Goal: Task Accomplishment & Management: Manage account settings

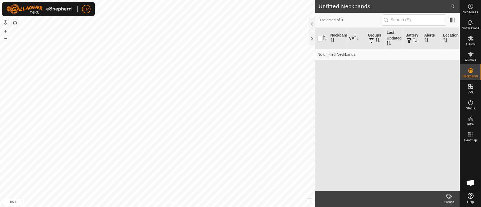
scroll to position [4429, 0]
click at [470, 41] on icon at bounding box center [470, 38] width 6 height 6
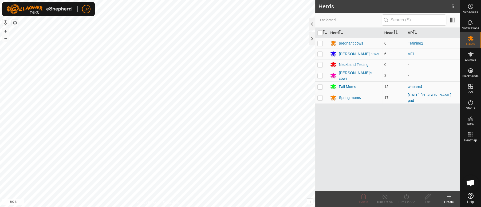
click at [320, 97] on p-checkbox at bounding box center [319, 97] width 5 height 4
checkbox input "true"
click at [426, 196] on icon at bounding box center [427, 196] width 5 height 5
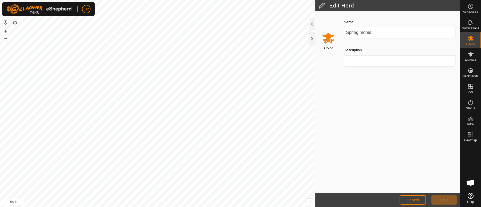
click at [329, 35] on input "Select a color" at bounding box center [328, 38] width 13 height 13
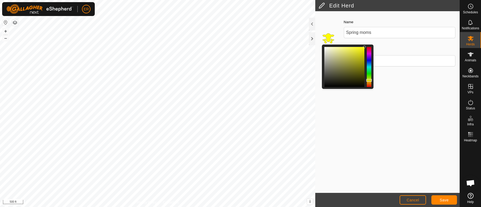
drag, startPoint x: 371, startPoint y: 83, endPoint x: 369, endPoint y: 80, distance: 3.5
click at [369, 80] on div at bounding box center [369, 80] width 6 height 3
click at [370, 79] on div at bounding box center [369, 79] width 6 height 3
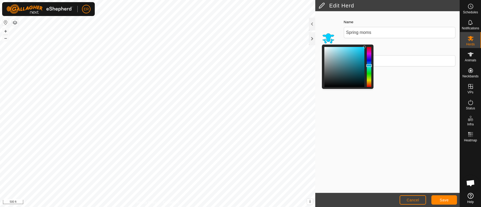
drag, startPoint x: 371, startPoint y: 78, endPoint x: 369, endPoint y: 66, distance: 12.7
click at [369, 66] on div at bounding box center [369, 65] width 6 height 3
click at [443, 201] on span "Save" at bounding box center [443, 200] width 9 height 4
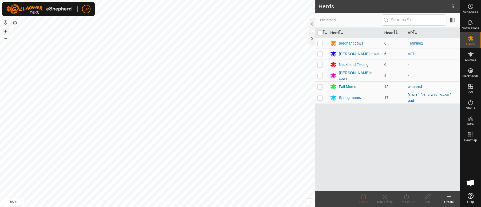
click at [8, 30] on button "+" at bounding box center [5, 31] width 6 height 6
click at [147, 28] on div "Herds 6 0 selected Herd Head VP pregnant cows 6 Training2 [PERSON_NAME] cows 6 …" at bounding box center [229, 103] width 459 height 207
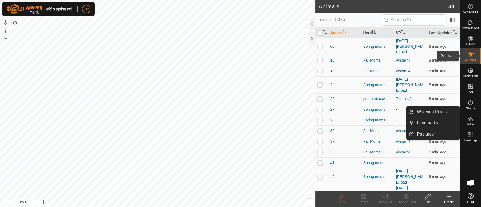
click at [470, 54] on icon at bounding box center [470, 54] width 6 height 4
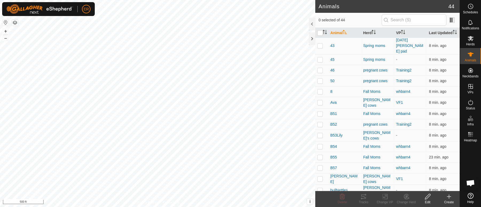
scroll to position [160, 0]
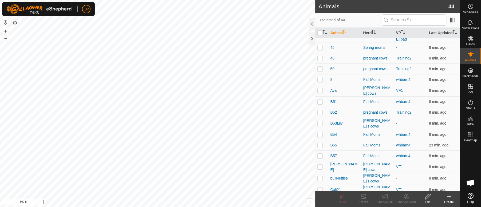
click at [320, 121] on p-checkbox at bounding box center [319, 123] width 5 height 4
checkbox input "true"
click at [426, 198] on icon at bounding box center [427, 196] width 7 height 6
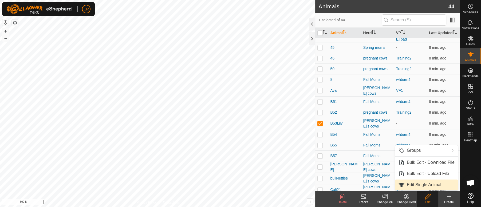
click at [421, 184] on link "Edit Single Animal" at bounding box center [426, 184] width 63 height 11
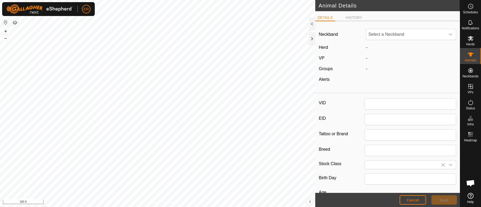
type input "B53Lily"
type input "0"
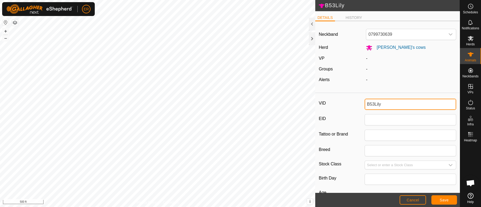
click at [379, 105] on input "B53Lily" at bounding box center [409, 104] width 91 height 11
click at [449, 201] on button "Save" at bounding box center [444, 199] width 26 height 9
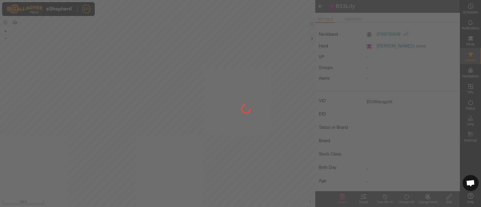
type input "B53Lily"
type input "-"
type input "0 kg"
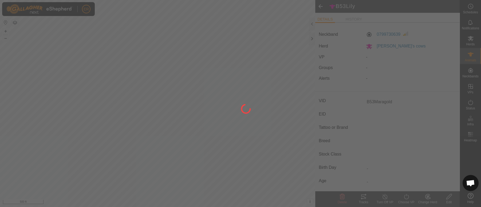
type input "-"
type input "B53Maragold"
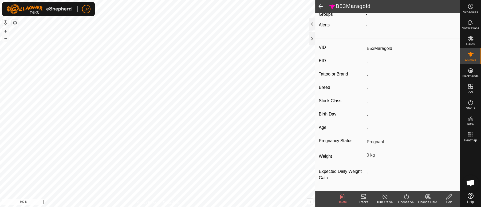
scroll to position [55, 0]
click at [448, 197] on icon at bounding box center [448, 196] width 7 height 6
type input "0"
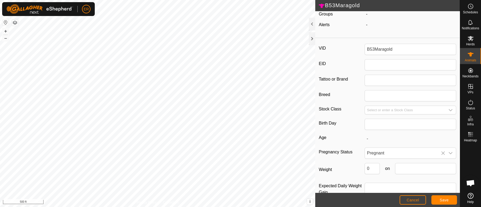
scroll to position [58, 0]
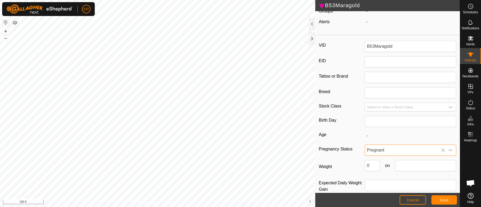
click at [387, 151] on span "Pregnant" at bounding box center [405, 150] width 80 height 11
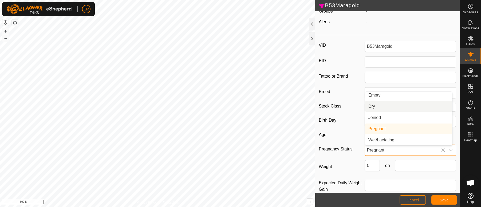
scroll to position [0, 0]
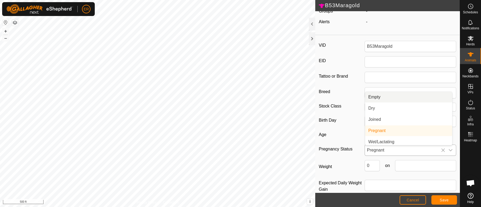
click at [368, 98] on li "Empty" at bounding box center [408, 97] width 87 height 11
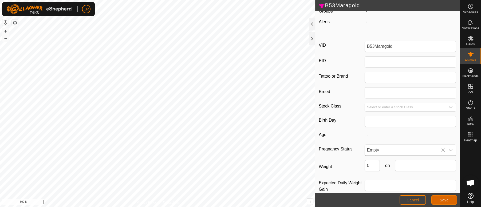
click at [441, 200] on span "Save" at bounding box center [443, 200] width 9 height 4
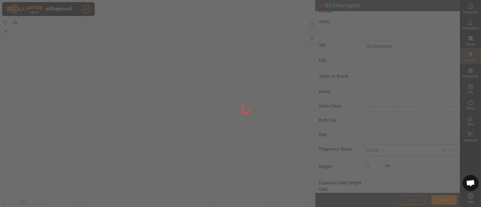
scroll to position [55, 0]
type input "B53Lily"
type input "-"
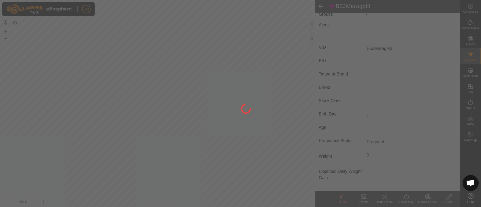
type input "0 kg"
type input "-"
type input "B53Maragold"
type input "Empty"
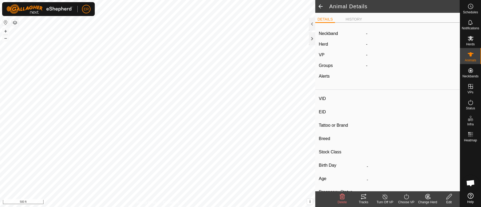
type input "B53Maragold"
type input "-"
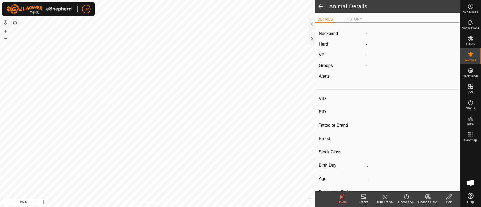
type input "Empty"
type input "0 kg"
type input "-"
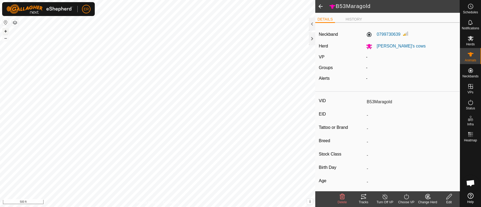
click at [5, 32] on button "+" at bounding box center [5, 31] width 6 height 6
click at [470, 55] on icon at bounding box center [470, 54] width 6 height 4
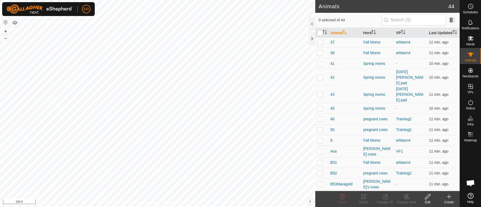
scroll to position [100, 0]
click at [319, 170] on p-checkbox at bounding box center [319, 172] width 5 height 4
checkbox input "true"
click at [426, 197] on icon at bounding box center [427, 196] width 5 height 5
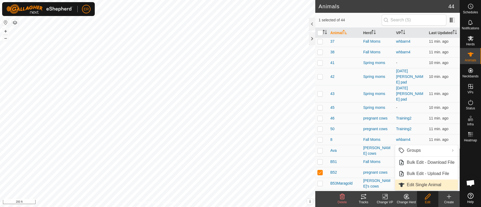
click at [417, 182] on link "Edit Single Animal" at bounding box center [426, 184] width 63 height 11
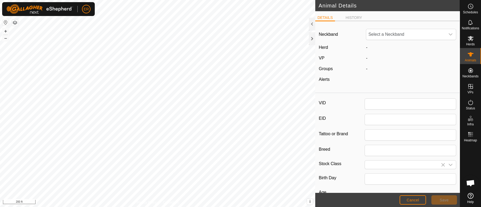
type input "B52"
type input "0"
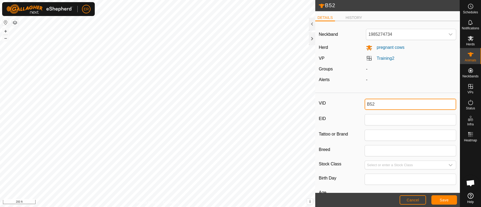
click at [376, 105] on input "B52" at bounding box center [409, 104] width 91 height 11
type input "B52Lily"
click at [386, 48] on span "pregnant cows" at bounding box center [388, 47] width 32 height 5
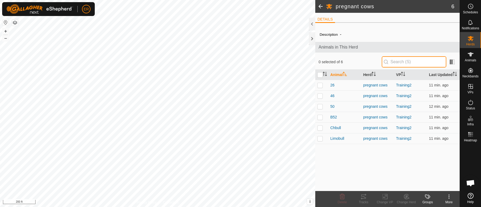
click at [390, 62] on input "text" at bounding box center [413, 61] width 65 height 11
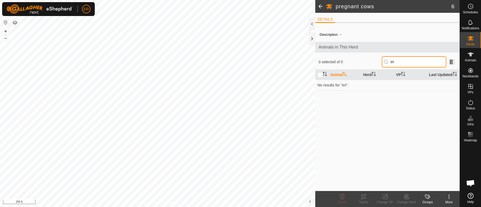
type input "e"
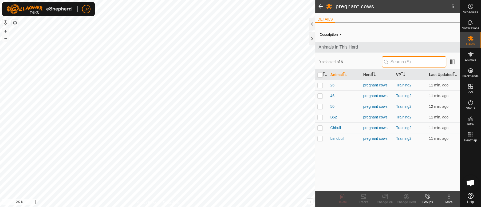
type input "\"
click at [469, 54] on icon at bounding box center [470, 54] width 6 height 4
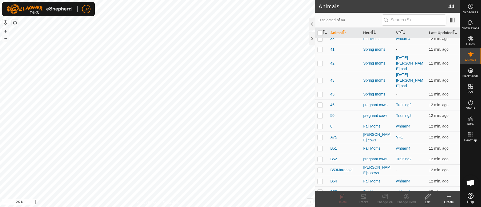
scroll to position [115, 0]
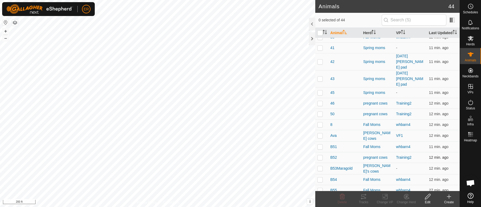
click at [319, 155] on p-checkbox at bounding box center [319, 157] width 5 height 4
checkbox input "true"
click at [429, 196] on icon at bounding box center [427, 196] width 5 height 5
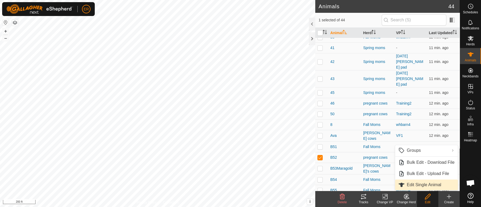
click at [420, 186] on link "Edit Single Animal" at bounding box center [426, 184] width 63 height 11
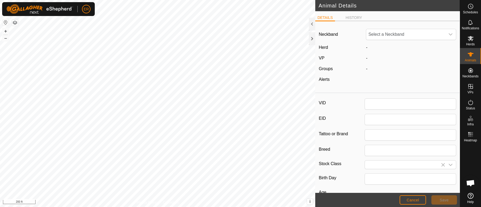
type input "B52"
type input "0"
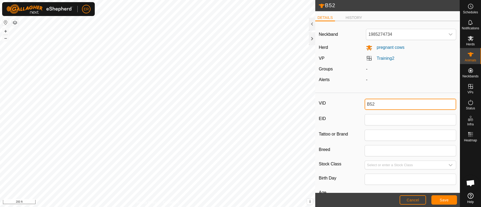
click at [381, 103] on input "B52" at bounding box center [409, 104] width 91 height 11
click at [442, 200] on span "Save" at bounding box center [443, 200] width 9 height 4
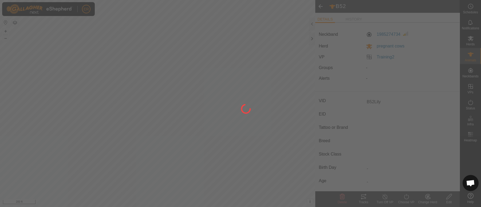
type input "B52"
type input "-"
type input "0 kg"
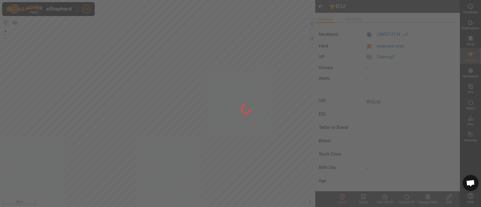
type input "-"
type input "B52Lily"
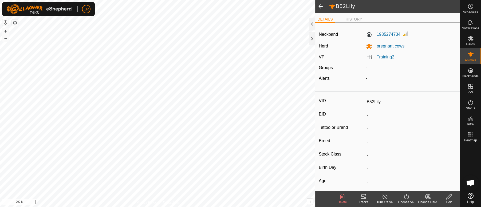
click at [428, 197] on icon at bounding box center [427, 196] width 7 height 6
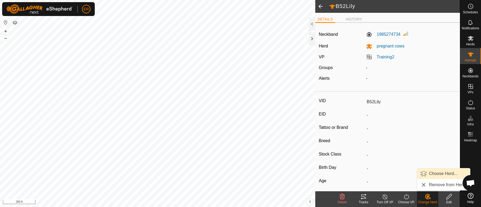
click at [436, 173] on link "Choose Herd..." at bounding box center [443, 173] width 53 height 11
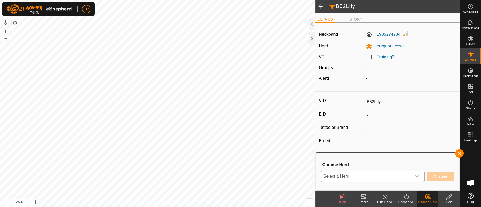
click at [418, 176] on icon "dropdown trigger" at bounding box center [417, 176] width 4 height 2
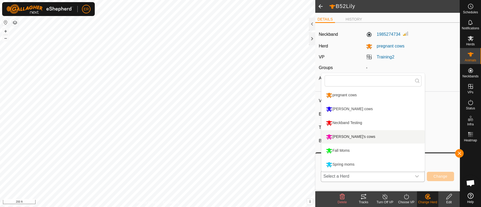
click at [337, 135] on li "[PERSON_NAME]'s cows" at bounding box center [372, 136] width 103 height 13
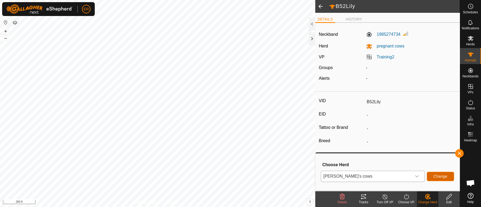
click at [439, 176] on span "Change" at bounding box center [440, 176] width 14 height 4
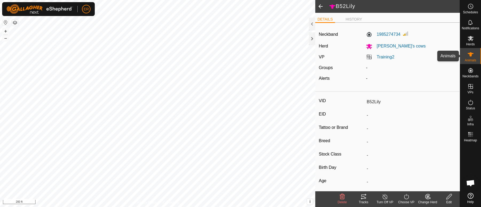
click at [470, 59] on span "Animals" at bounding box center [469, 60] width 11 height 3
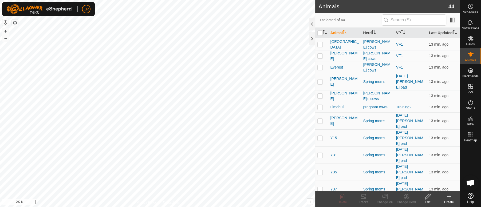
scroll to position [331, 0]
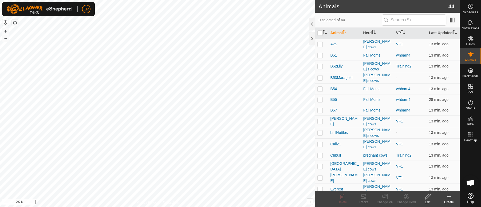
scroll to position [205, 0]
click at [321, 77] on p-checkbox at bounding box center [319, 79] width 5 height 4
checkbox input "true"
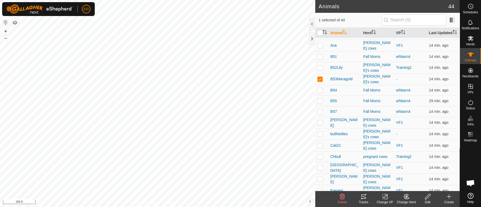
click at [405, 197] on icon at bounding box center [406, 196] width 7 height 6
click at [417, 174] on link "Choose Herd..." at bounding box center [422, 173] width 53 height 11
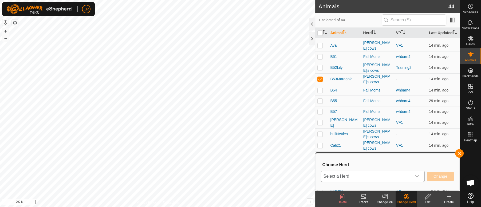
click at [416, 177] on icon "dropdown trigger" at bounding box center [417, 176] width 4 height 2
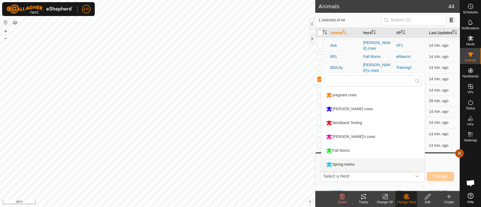
click at [461, 155] on button "button" at bounding box center [459, 153] width 9 height 9
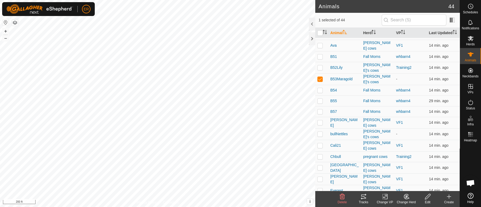
click at [384, 198] on icon at bounding box center [384, 196] width 7 height 6
click at [392, 174] on link "Choose VP..." at bounding box center [400, 173] width 53 height 11
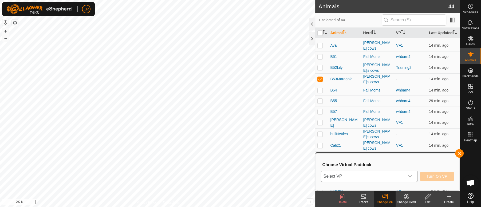
click at [410, 176] on icon "dropdown trigger" at bounding box center [410, 176] width 4 height 2
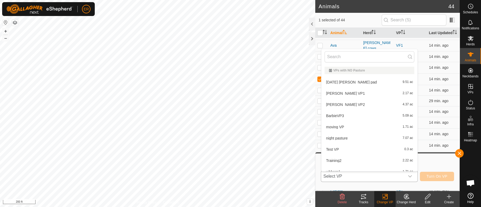
scroll to position [6, 0]
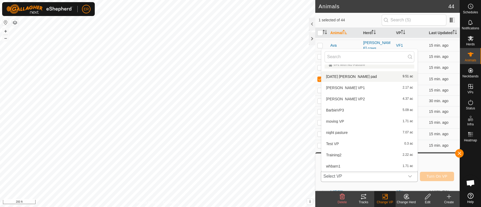
click at [331, 76] on li "[DATE] [PERSON_NAME] pad 9.51 ac" at bounding box center [369, 76] width 96 height 11
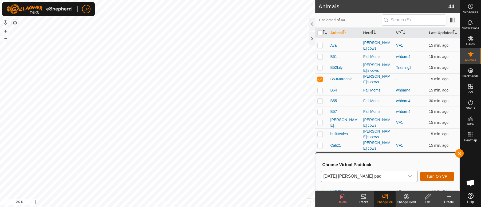
click at [431, 177] on span "Turn On VP" at bounding box center [436, 176] width 21 height 4
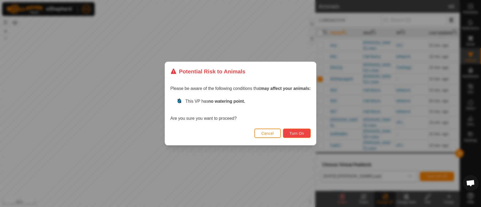
click at [304, 133] on button "Turn On" at bounding box center [297, 133] width 28 height 9
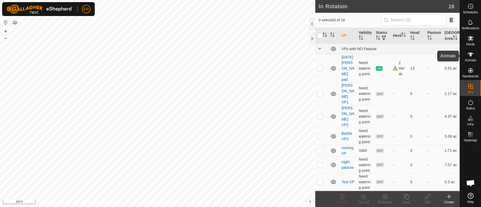
click at [471, 55] on icon at bounding box center [470, 54] width 6 height 6
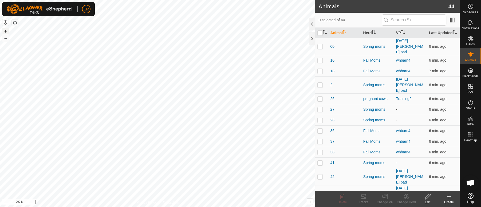
click at [6, 31] on button "+" at bounding box center [5, 31] width 6 height 6
click at [4, 40] on button "–" at bounding box center [5, 38] width 6 height 6
click at [7, 31] on button "+" at bounding box center [5, 31] width 6 height 6
click at [6, 39] on button "–" at bounding box center [5, 38] width 6 height 6
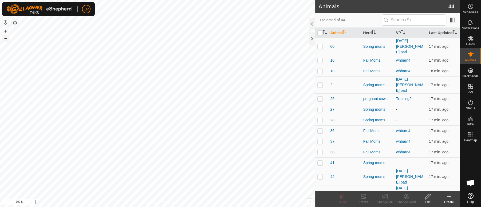
click at [6, 39] on button "–" at bounding box center [5, 38] width 6 height 6
click at [94, 50] on div "00 0786795842 Spring moms [DATE] [PERSON_NAME] pad + – ⇧ i This application inc…" at bounding box center [157, 103] width 315 height 207
checkbox input "false"
click at [402, 105] on td "-" at bounding box center [410, 109] width 33 height 11
click at [320, 35] on input "checkbox" at bounding box center [319, 32] width 5 height 5
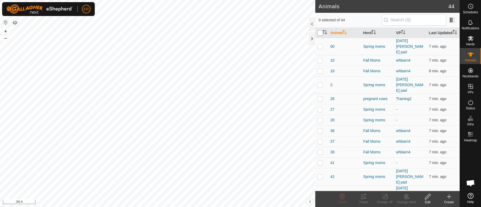
checkbox input "true"
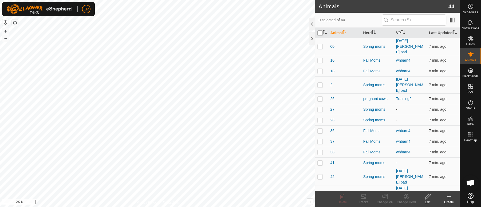
checkbox input "true"
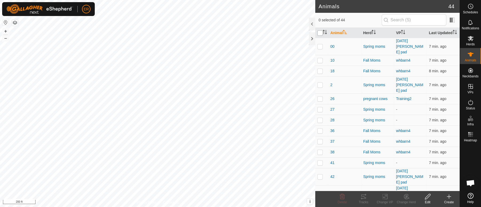
checkbox input "true"
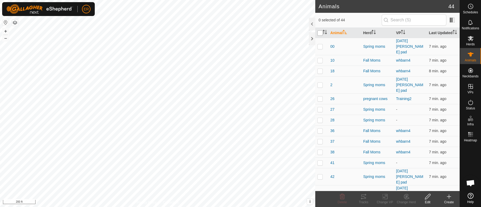
checkbox input "true"
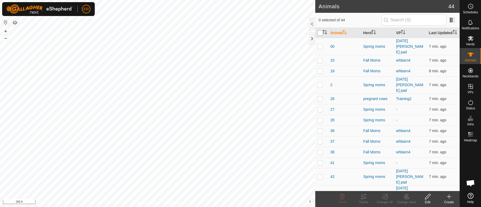
checkbox input "true"
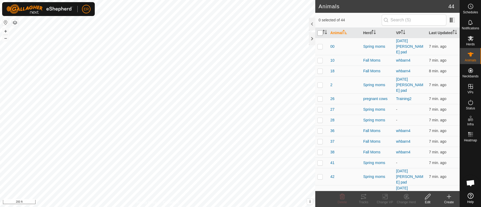
checkbox input "true"
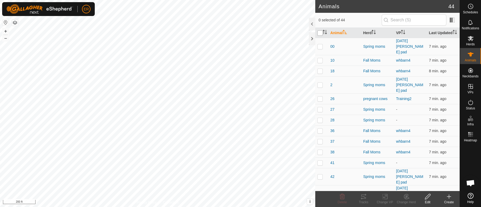
checkbox input "true"
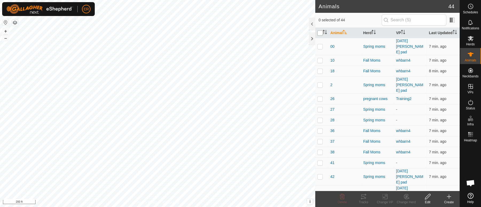
checkbox input "true"
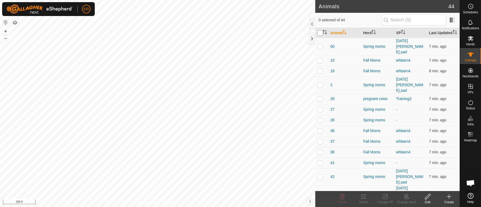
checkbox input "true"
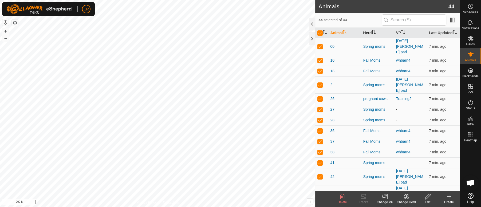
click at [362, 34] on th "Herd" at bounding box center [377, 33] width 33 height 10
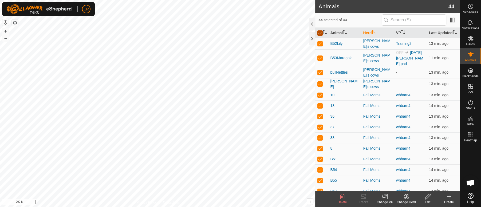
click at [319, 36] on input "checkbox" at bounding box center [319, 32] width 5 height 5
checkbox input "false"
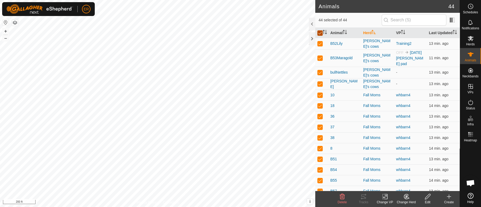
checkbox input "false"
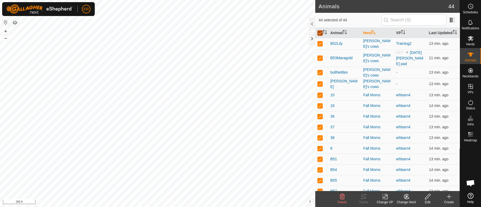
checkbox input "false"
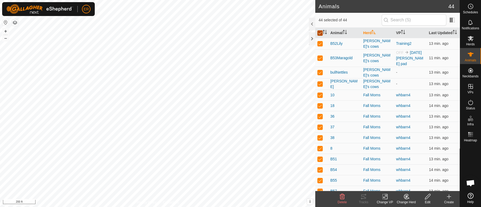
checkbox input "false"
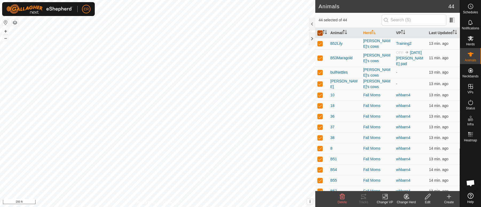
checkbox input "false"
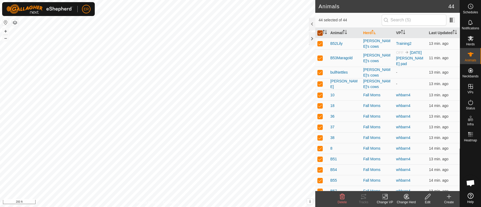
checkbox input "false"
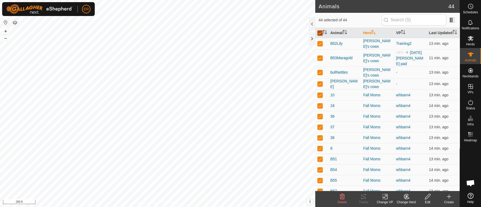
checkbox input "false"
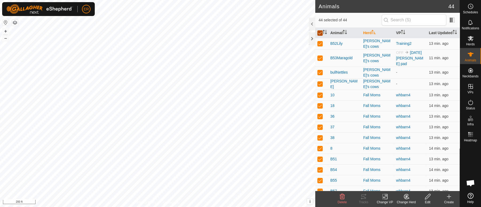
checkbox input "false"
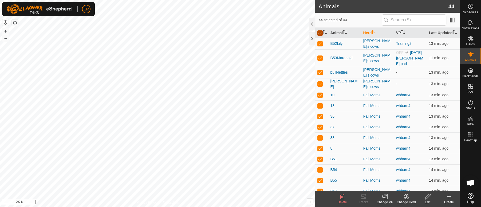
checkbox input "false"
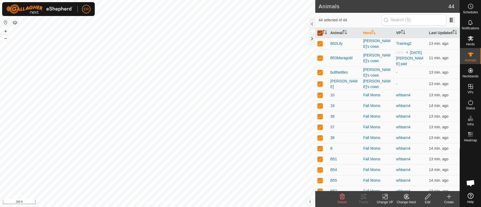
checkbox input "false"
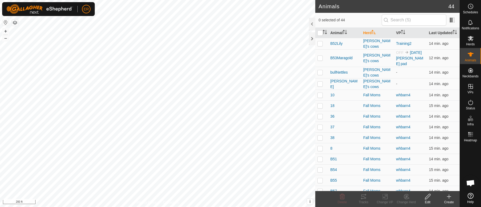
click at [449, 198] on icon at bounding box center [449, 197] width 0 height 4
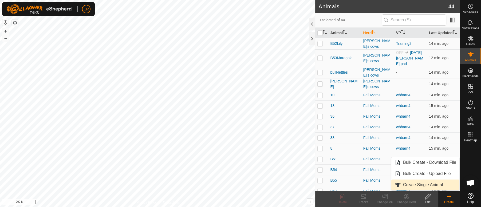
click at [428, 185] on link "Create Single Animal" at bounding box center [425, 184] width 68 height 11
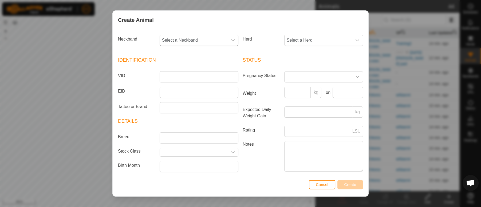
click at [230, 39] on icon "dropdown trigger" at bounding box center [232, 40] width 4 height 4
type input "3708"
click at [314, 184] on button "Cancel" at bounding box center [322, 184] width 26 height 9
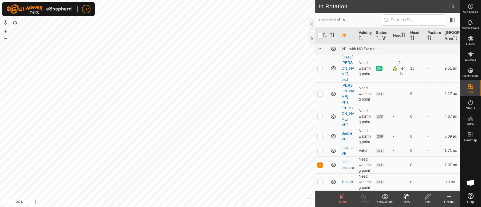
checkbox input "true"
checkbox input "false"
checkbox input "true"
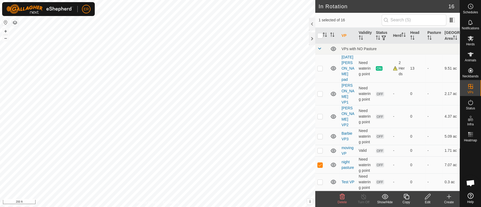
checkbox input "false"
click at [469, 54] on icon at bounding box center [470, 54] width 6 height 4
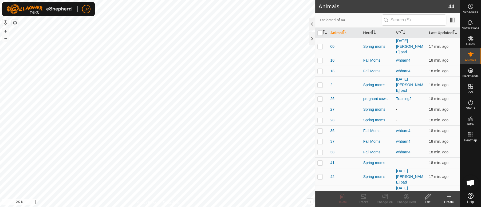
click at [320, 161] on p-checkbox at bounding box center [319, 163] width 5 height 4
checkbox input "true"
click at [384, 195] on icon at bounding box center [385, 196] width 4 height 3
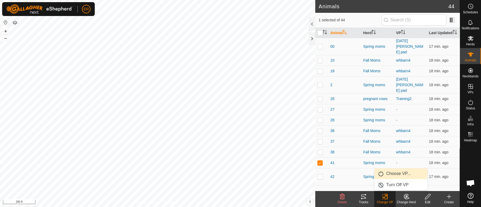
click at [393, 174] on link "Choose VP..." at bounding box center [400, 173] width 53 height 11
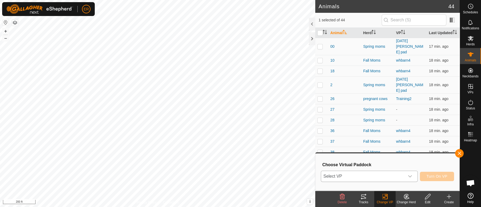
click at [408, 176] on icon "dropdown trigger" at bounding box center [410, 176] width 4 height 2
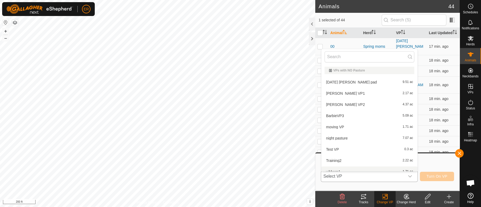
scroll to position [6, 0]
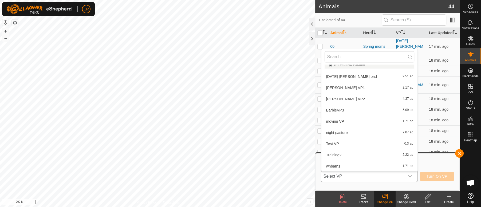
click at [348, 77] on li "[DATE] [PERSON_NAME] pad 9.51 ac" at bounding box center [369, 76] width 96 height 11
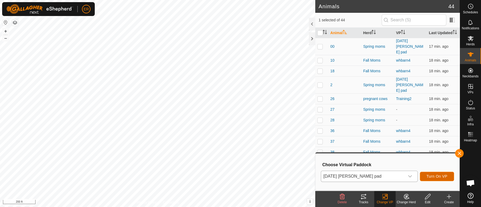
click at [437, 176] on span "Turn On VP" at bounding box center [436, 176] width 21 height 4
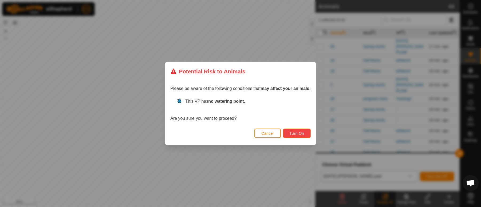
click at [303, 135] on span "Turn On" at bounding box center [296, 133] width 14 height 4
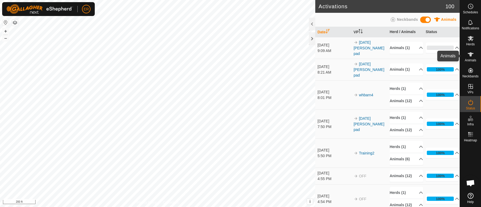
click at [469, 53] on icon at bounding box center [470, 54] width 6 height 4
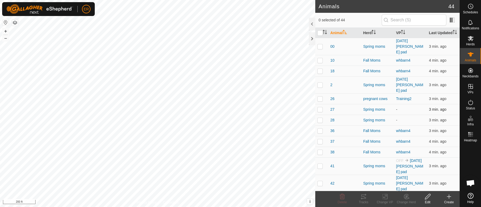
click at [320, 107] on p-checkbox at bounding box center [319, 109] width 5 height 4
checkbox input "true"
click at [383, 198] on icon at bounding box center [385, 196] width 4 height 3
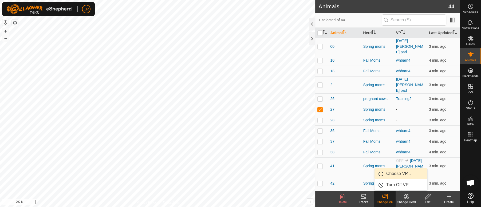
click at [395, 173] on link "Choose VP..." at bounding box center [400, 173] width 53 height 11
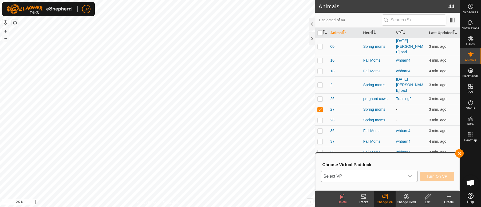
click at [410, 175] on icon "dropdown trigger" at bounding box center [410, 176] width 4 height 4
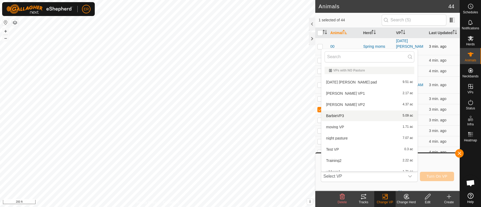
scroll to position [6, 0]
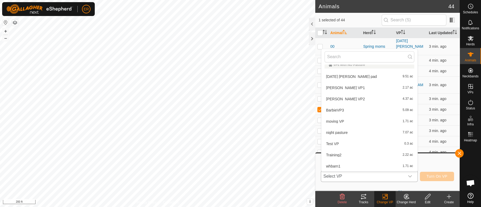
click at [350, 74] on li "[DATE] [PERSON_NAME] pad 9.51 ac" at bounding box center [369, 76] width 96 height 11
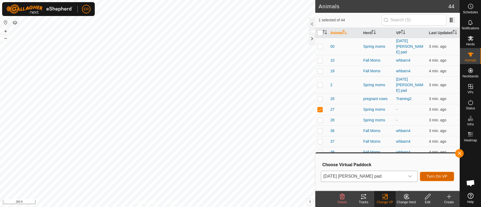
click at [436, 177] on span "Turn On VP" at bounding box center [436, 176] width 21 height 4
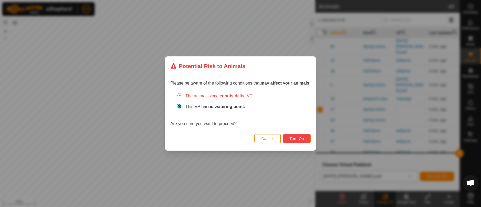
click at [294, 136] on button "Turn On" at bounding box center [297, 138] width 28 height 9
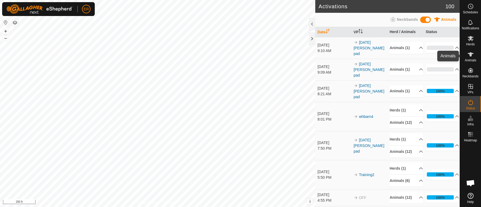
click at [470, 55] on icon at bounding box center [470, 54] width 6 height 4
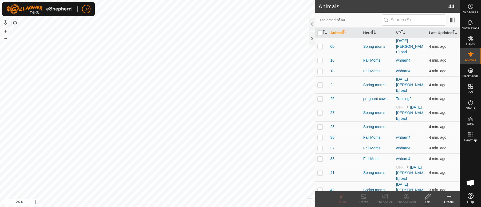
click at [320, 125] on p-checkbox at bounding box center [319, 127] width 5 height 4
checkbox input "true"
click at [384, 197] on icon at bounding box center [385, 196] width 4 height 3
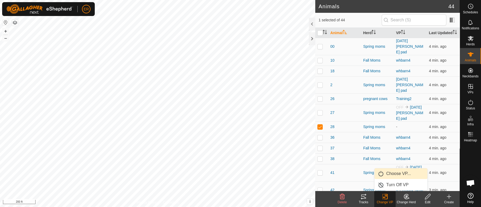
click at [392, 174] on link "Choose VP..." at bounding box center [400, 173] width 53 height 11
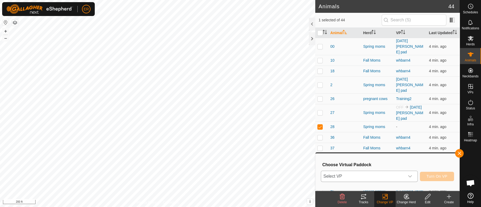
click at [411, 175] on icon "dropdown trigger" at bounding box center [410, 176] width 4 height 2
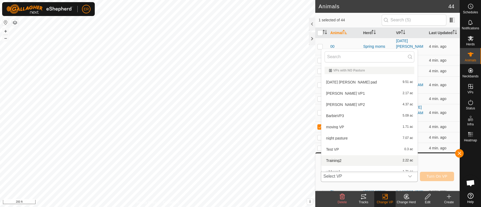
scroll to position [6, 0]
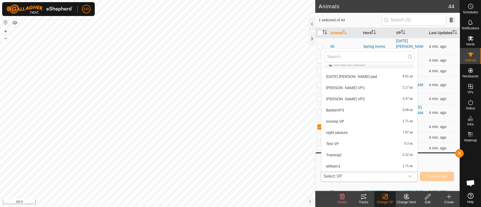
click at [353, 75] on li "[DATE] [PERSON_NAME] pad 9.51 ac" at bounding box center [369, 76] width 96 height 11
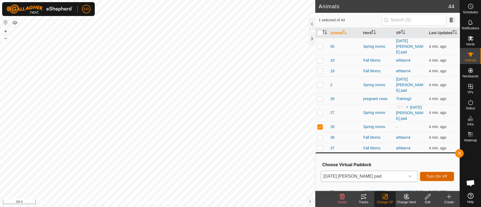
click at [435, 176] on span "Turn On VP" at bounding box center [436, 176] width 21 height 4
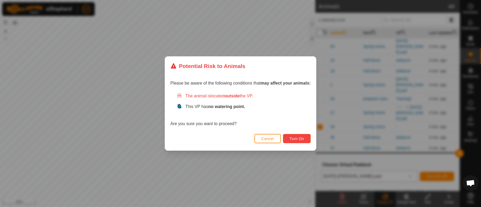
click at [308, 140] on button "Turn On" at bounding box center [297, 138] width 28 height 9
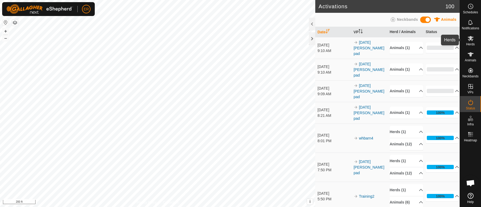
click at [468, 37] on icon at bounding box center [470, 38] width 6 height 6
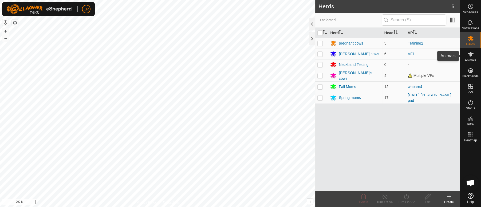
click at [470, 52] on icon at bounding box center [470, 54] width 6 height 4
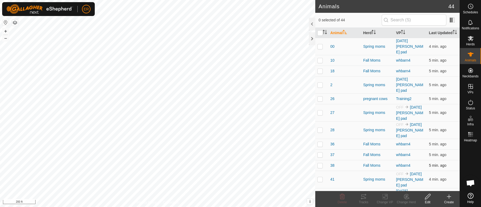
click at [417, 163] on td "whbarn4" at bounding box center [410, 165] width 33 height 11
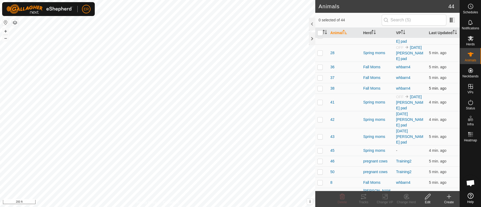
scroll to position [79, 0]
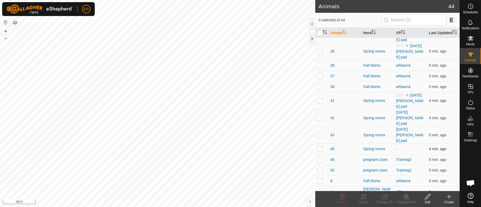
click at [399, 143] on td "-" at bounding box center [410, 148] width 33 height 11
click at [321, 147] on p-checkbox at bounding box center [319, 149] width 5 height 4
checkbox input "true"
click at [386, 198] on icon at bounding box center [384, 196] width 7 height 6
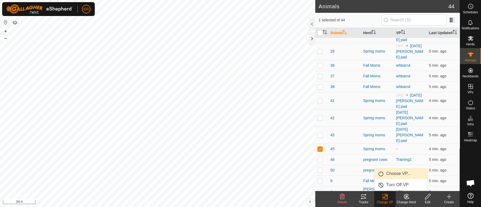
click at [396, 175] on link "Choose VP..." at bounding box center [400, 173] width 53 height 11
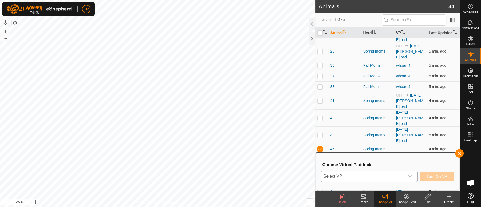
click at [410, 176] on icon "dropdown trigger" at bounding box center [410, 176] width 4 height 4
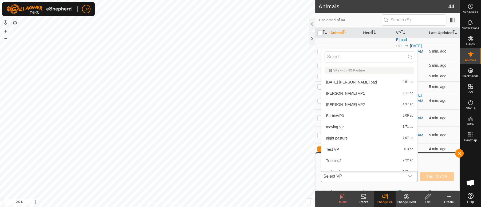
scroll to position [6, 0]
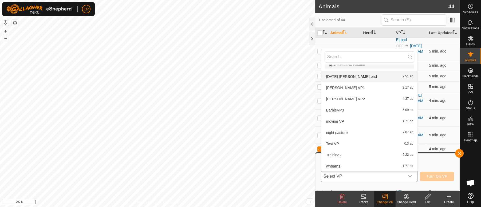
click at [347, 74] on li "[DATE] [PERSON_NAME] pad 9.51 ac" at bounding box center [369, 76] width 96 height 11
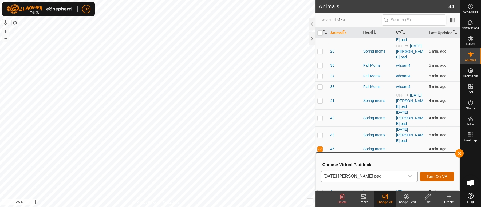
click at [444, 174] on button "Turn On VP" at bounding box center [437, 176] width 34 height 9
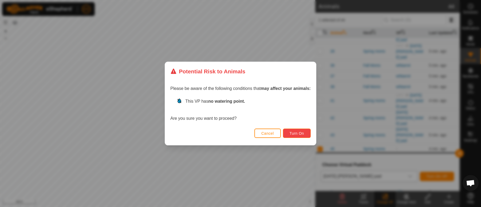
click at [306, 134] on button "Turn On" at bounding box center [297, 133] width 28 height 9
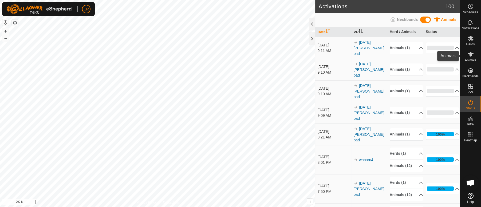
click at [470, 54] on icon at bounding box center [470, 54] width 6 height 4
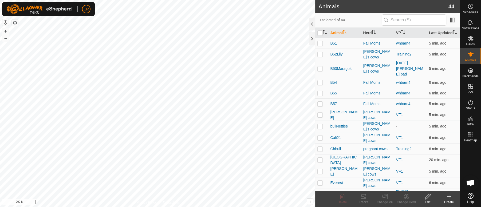
scroll to position [247, 0]
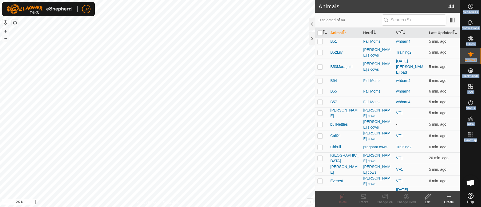
drag, startPoint x: 459, startPoint y: 128, endPoint x: 461, endPoint y: 148, distance: 20.1
click at [461, 148] on div "Schedules Notifications Herds Animals Neckbands VPs Status Infra Heatmap Help" at bounding box center [469, 103] width 21 height 207
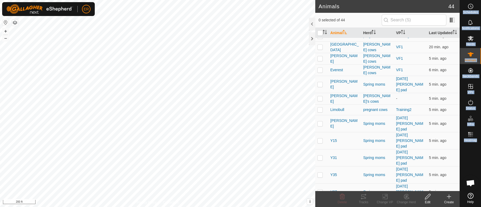
scroll to position [358, 0]
checkbox input "true"
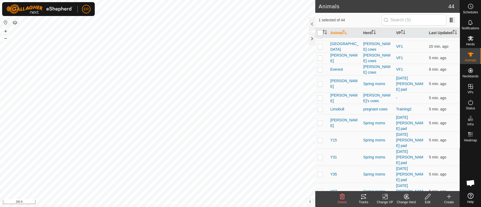
click at [384, 194] on icon at bounding box center [384, 196] width 7 height 6
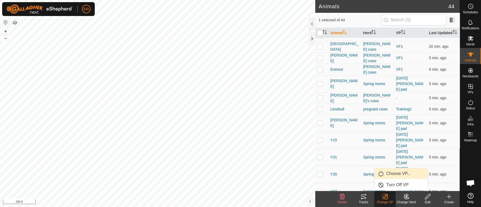
click at [393, 174] on link "Choose VP..." at bounding box center [400, 173] width 53 height 11
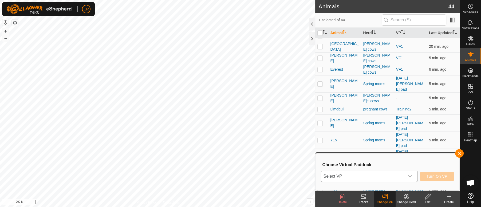
click at [409, 178] on icon "dropdown trigger" at bounding box center [410, 176] width 4 height 4
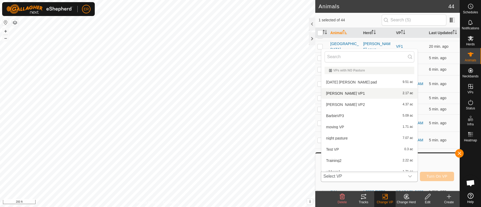
scroll to position [6, 0]
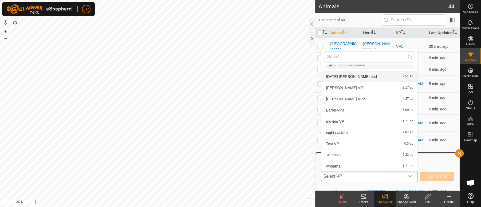
click at [345, 76] on li "[DATE] [PERSON_NAME] pad 9.51 ac" at bounding box center [369, 76] width 96 height 11
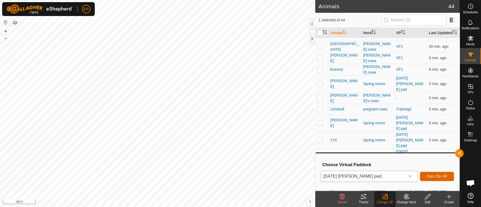
click at [428, 175] on span "Turn On VP" at bounding box center [436, 176] width 21 height 4
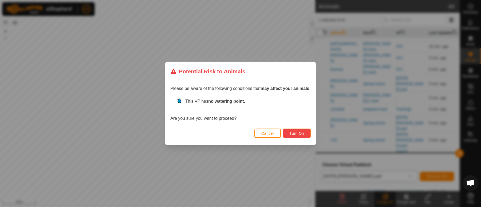
click at [305, 137] on button "Turn On" at bounding box center [297, 133] width 28 height 9
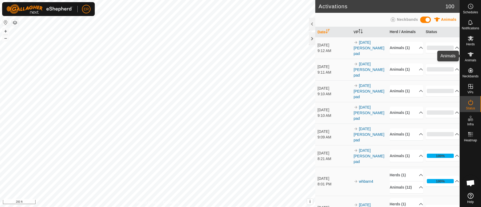
click at [470, 55] on icon at bounding box center [470, 54] width 6 height 4
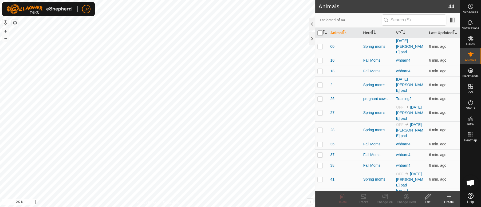
click at [319, 34] on input "checkbox" at bounding box center [319, 32] width 5 height 5
checkbox input "true"
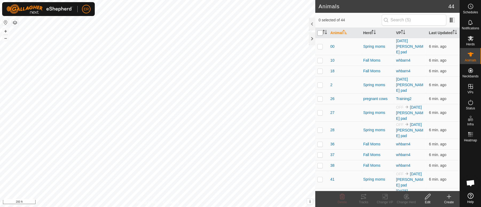
checkbox input "true"
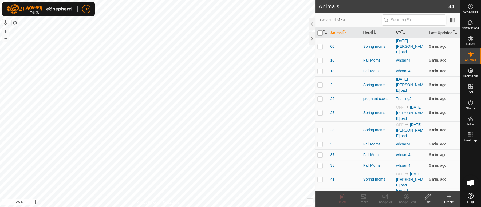
checkbox input "true"
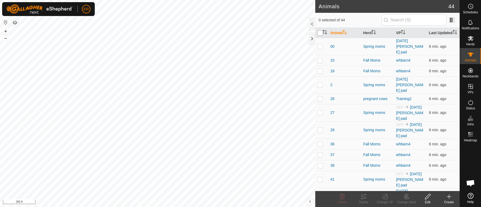
checkbox input "true"
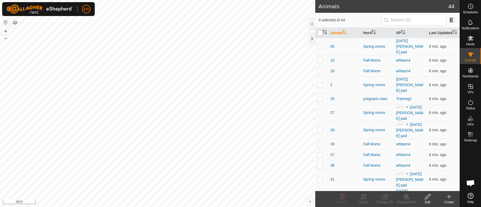
checkbox input "true"
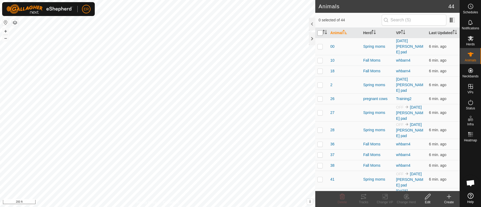
checkbox input "true"
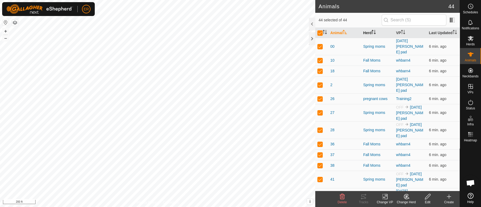
click at [364, 34] on th "Herd" at bounding box center [377, 33] width 33 height 10
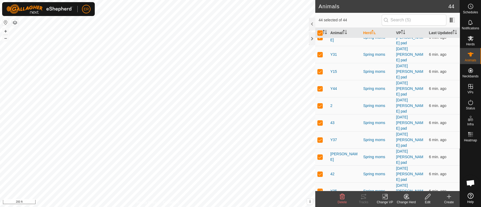
scroll to position [365, 0]
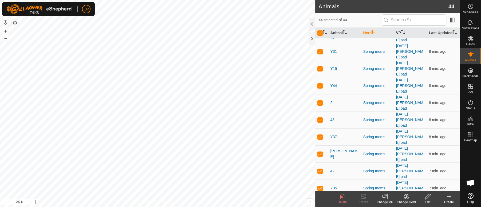
click at [396, 35] on th "VP" at bounding box center [410, 33] width 33 height 10
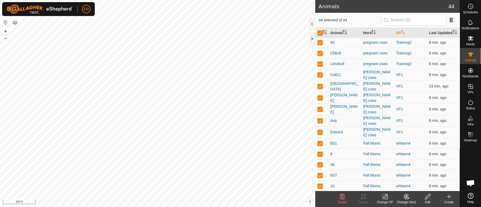
scroll to position [0, 0]
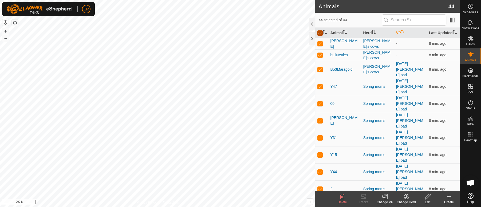
click at [320, 35] on input "checkbox" at bounding box center [319, 32] width 5 height 5
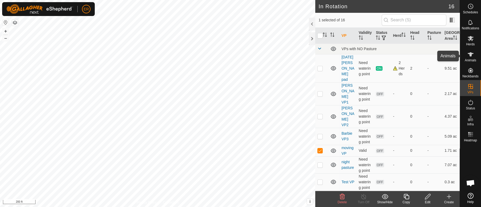
click at [469, 54] on icon at bounding box center [470, 54] width 6 height 4
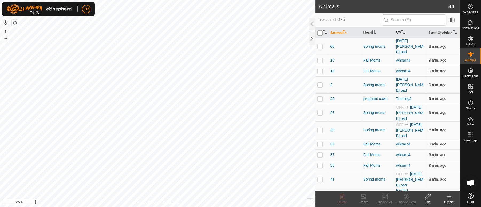
click at [320, 35] on input "checkbox" at bounding box center [319, 32] width 5 height 5
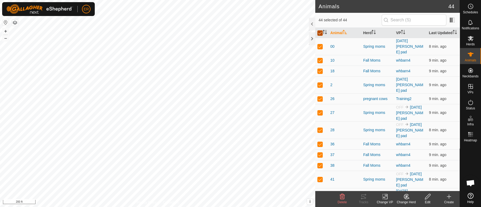
click at [320, 35] on input "checkbox" at bounding box center [319, 32] width 5 height 5
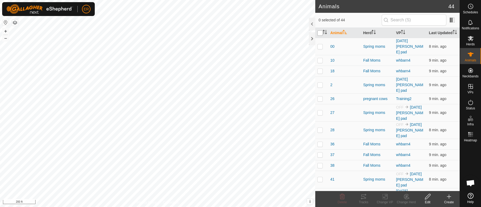
click at [320, 35] on input "checkbox" at bounding box center [319, 32] width 5 height 5
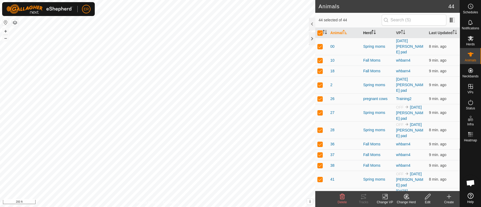
click at [366, 35] on th "Herd" at bounding box center [377, 33] width 33 height 10
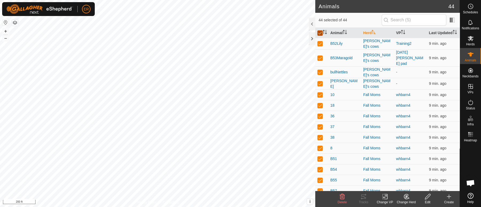
click at [320, 36] on input "checkbox" at bounding box center [319, 32] width 5 height 5
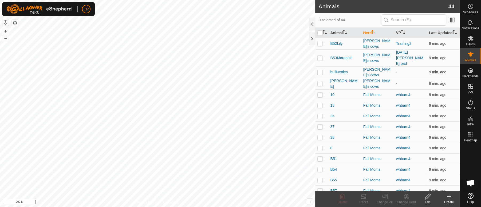
click at [321, 72] on p-checkbox at bounding box center [319, 72] width 5 height 4
click at [385, 198] on icon at bounding box center [384, 196] width 7 height 6
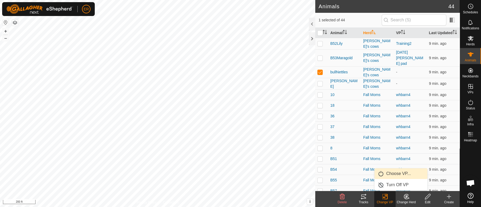
click at [396, 174] on link "Choose VP..." at bounding box center [400, 173] width 53 height 11
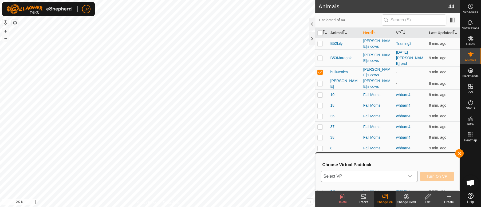
click at [413, 175] on div "dropdown trigger" at bounding box center [409, 176] width 11 height 11
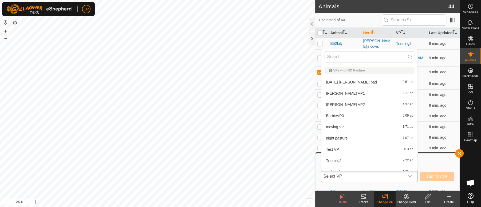
scroll to position [6, 0]
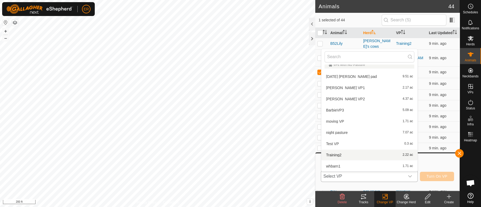
click at [336, 155] on li "Training2 2.22 ac" at bounding box center [369, 155] width 96 height 11
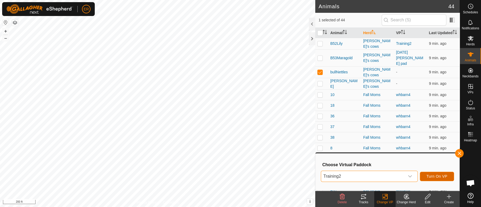
click at [426, 175] on button "Turn On VP" at bounding box center [437, 176] width 34 height 9
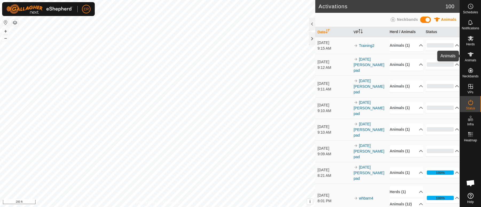
click at [469, 54] on icon at bounding box center [470, 54] width 6 height 4
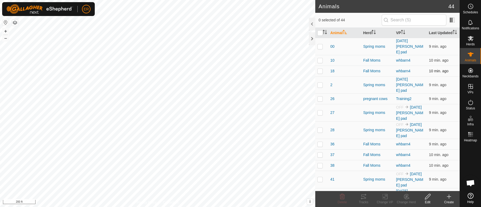
click at [426, 73] on td "10 min. ago" at bounding box center [442, 71] width 33 height 11
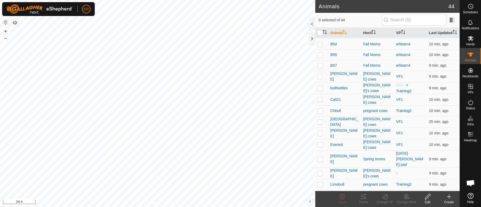
scroll to position [299, 0]
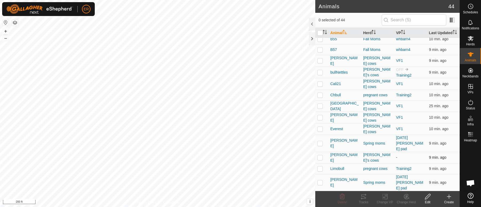
click at [320, 155] on p-checkbox at bounding box center [319, 157] width 5 height 4
click at [383, 197] on icon at bounding box center [385, 196] width 4 height 3
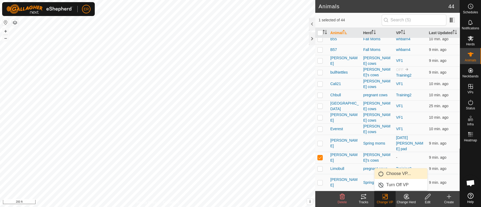
click at [393, 174] on link "Choose VP..." at bounding box center [400, 173] width 53 height 11
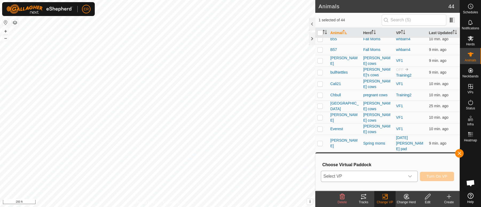
click at [409, 177] on icon "dropdown trigger" at bounding box center [410, 176] width 4 height 2
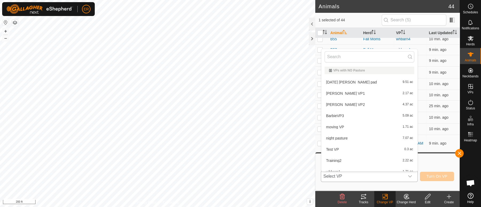
scroll to position [6, 0]
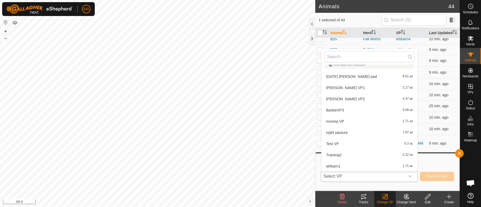
click at [332, 154] on li "Training2 2.22 ac" at bounding box center [369, 155] width 96 height 11
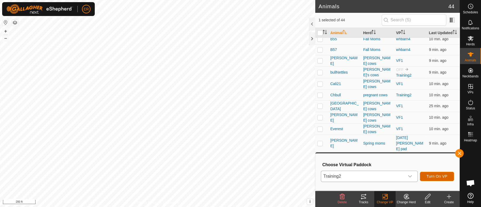
click at [427, 174] on span "Turn On VP" at bounding box center [436, 176] width 21 height 4
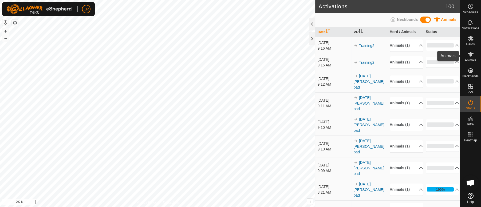
click at [470, 52] on icon at bounding box center [470, 54] width 6 height 6
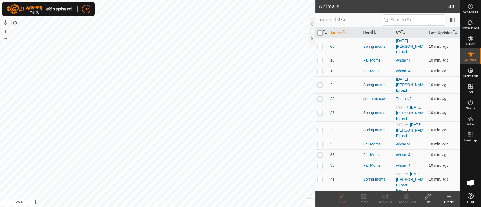
click at [318, 36] on input "checkbox" at bounding box center [319, 32] width 5 height 5
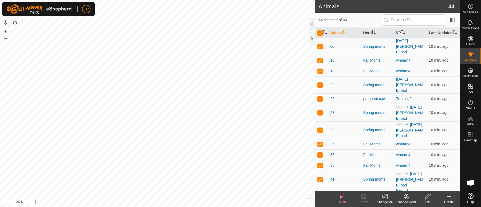
click at [396, 35] on th "VP" at bounding box center [410, 33] width 33 height 10
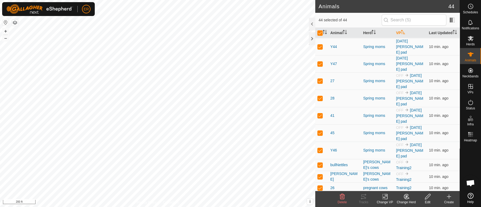
scroll to position [189, 0]
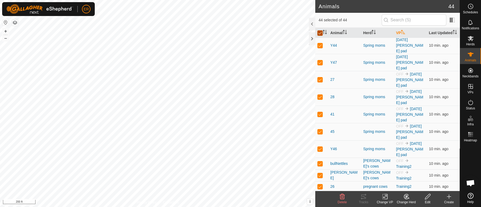
click at [320, 36] on input "checkbox" at bounding box center [319, 32] width 5 height 5
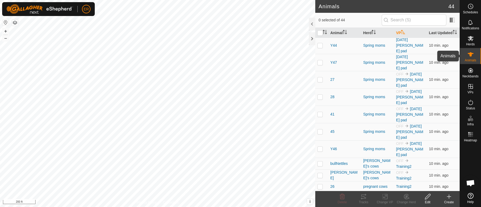
click at [471, 54] on icon at bounding box center [470, 54] width 6 height 4
click at [468, 56] on icon at bounding box center [470, 54] width 6 height 6
click at [470, 53] on icon at bounding box center [470, 54] width 6 height 4
click at [470, 54] on icon at bounding box center [470, 54] width 6 height 4
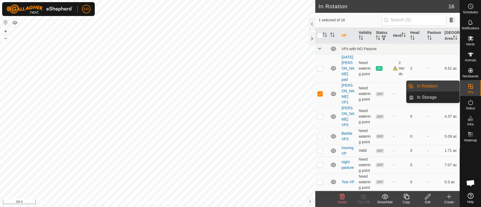
click at [471, 87] on icon at bounding box center [470, 86] width 6 height 6
click at [451, 85] on link "In Rotation" at bounding box center [436, 86] width 46 height 11
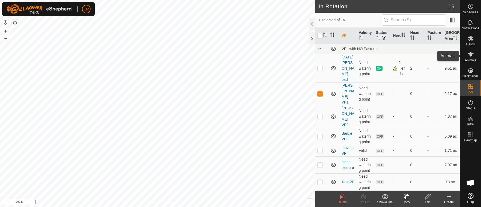
click at [469, 53] on icon at bounding box center [470, 54] width 6 height 4
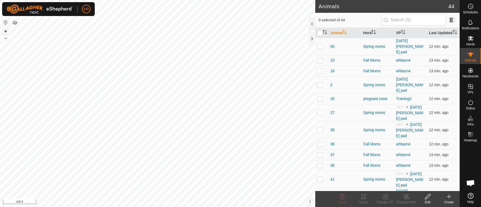
click at [5, 32] on button "+" at bounding box center [5, 31] width 6 height 6
click at [469, 197] on icon at bounding box center [470, 196] width 6 height 6
click at [88, 7] on span "ER" at bounding box center [85, 9] width 5 height 6
click at [98, 41] on link "Logout" at bounding box center [110, 41] width 53 height 9
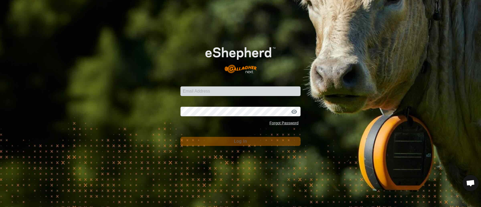
click at [206, 74] on img at bounding box center [240, 57] width 96 height 41
